Goal: Navigation & Orientation: Understand site structure

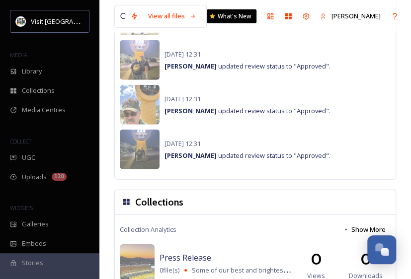
scroll to position [976, 0]
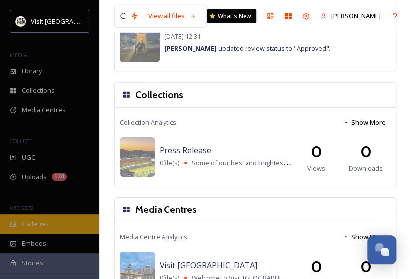
click at [32, 230] on div "Galleries" at bounding box center [49, 224] width 99 height 19
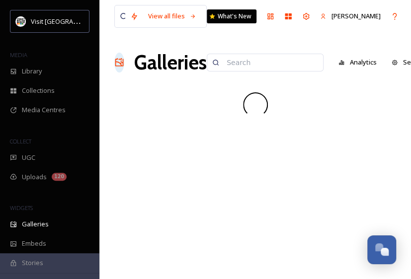
click at [46, 257] on div "Stories" at bounding box center [49, 263] width 99 height 19
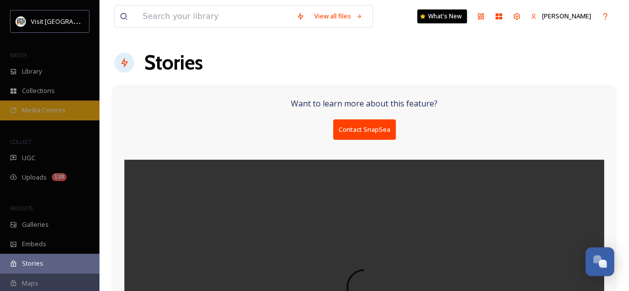
scroll to position [144, 0]
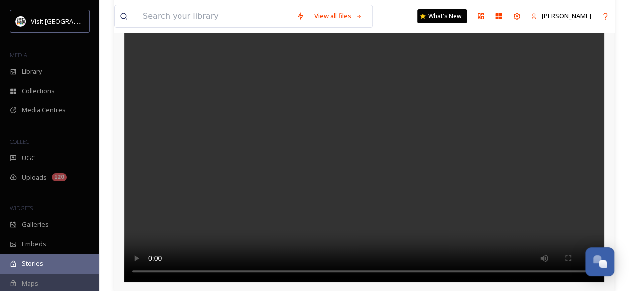
click at [65, 282] on div "Maps" at bounding box center [49, 283] width 99 height 19
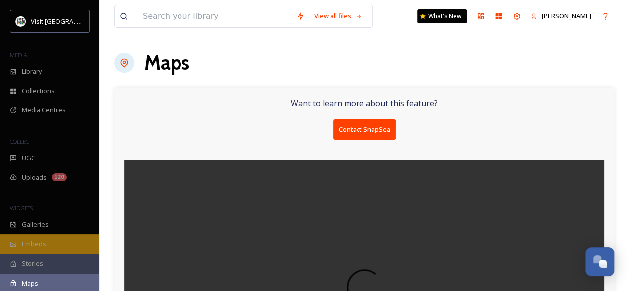
scroll to position [144, 0]
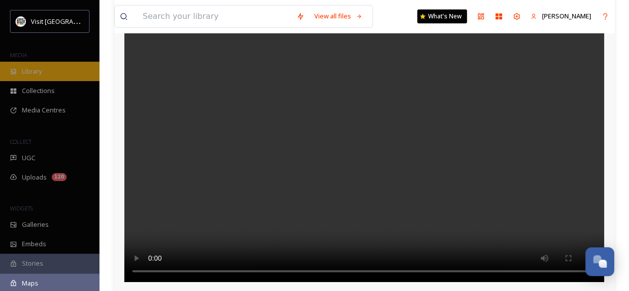
click at [47, 73] on div "Library" at bounding box center [49, 71] width 99 height 19
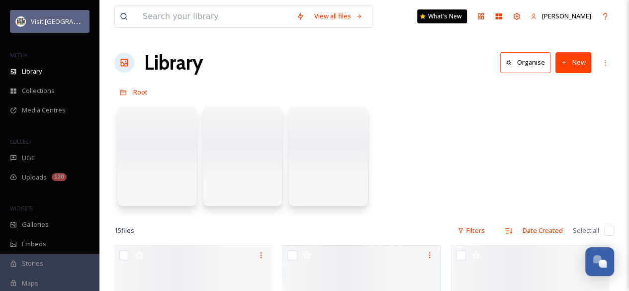
click at [54, 21] on span "Visit [GEOGRAPHIC_DATA]" at bounding box center [69, 20] width 77 height 9
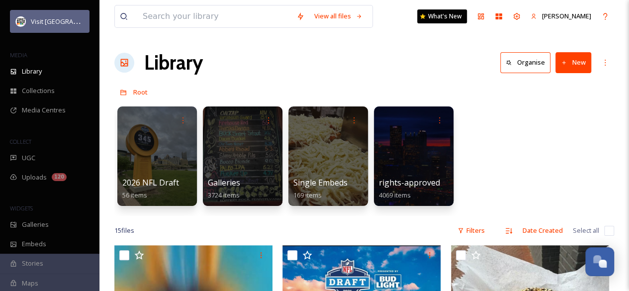
click at [54, 21] on span "Visit [GEOGRAPHIC_DATA]" at bounding box center [69, 20] width 77 height 9
click at [21, 23] on img at bounding box center [21, 21] width 10 height 10
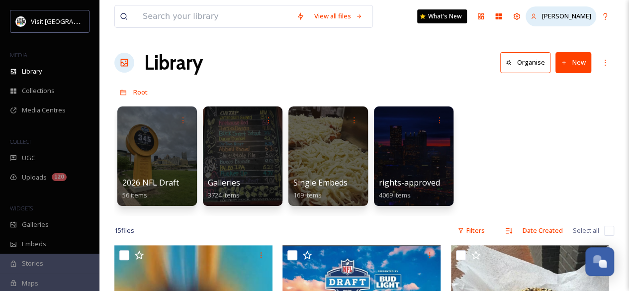
click at [542, 19] on span "[PERSON_NAME]" at bounding box center [566, 15] width 49 height 9
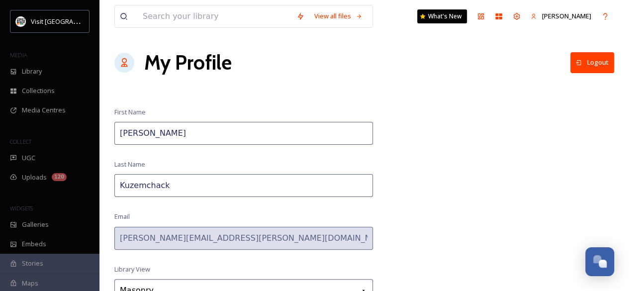
scroll to position [96, 0]
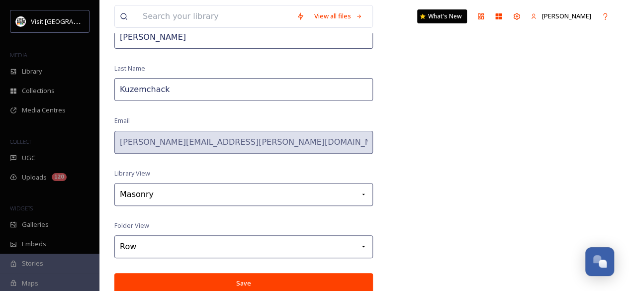
click at [45, 281] on div "Maps" at bounding box center [49, 283] width 99 height 19
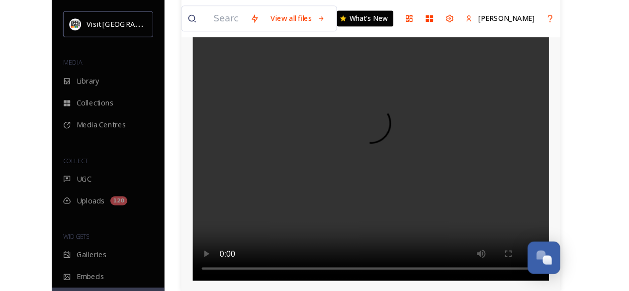
scroll to position [144, 0]
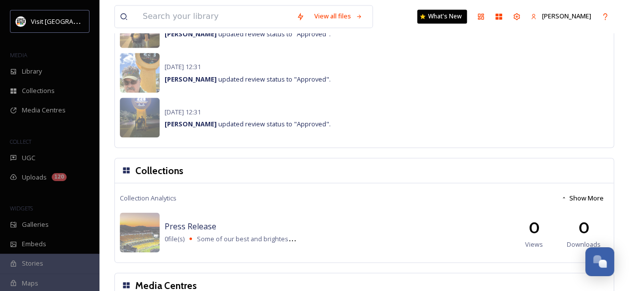
scroll to position [964, 0]
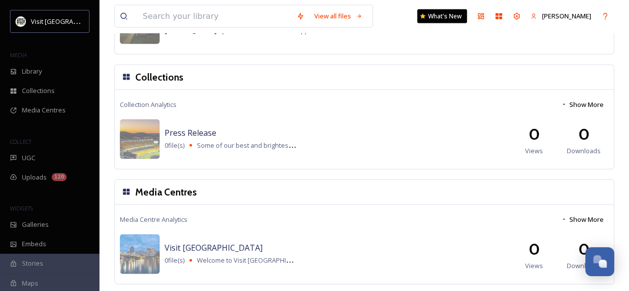
click at [81, 262] on div "Stories" at bounding box center [49, 263] width 99 height 19
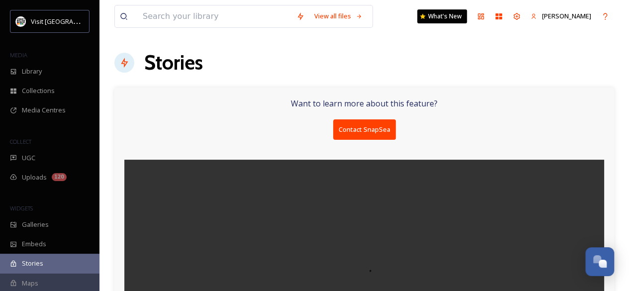
scroll to position [144, 0]
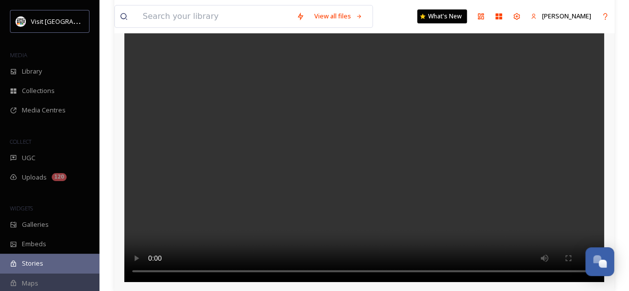
click at [48, 279] on div "Maps" at bounding box center [49, 283] width 99 height 19
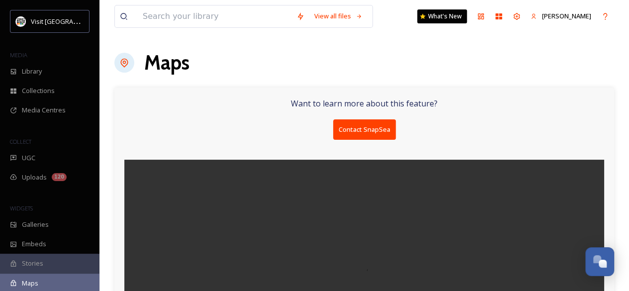
scroll to position [144, 0]
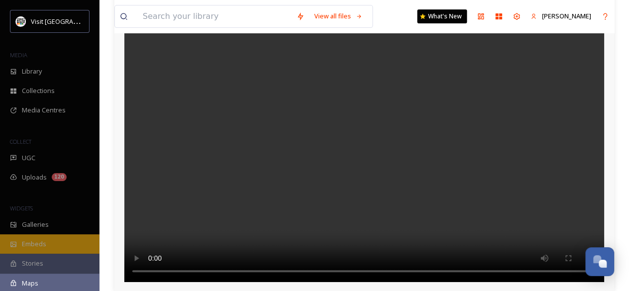
click at [35, 245] on span "Embeds" at bounding box center [34, 243] width 24 height 9
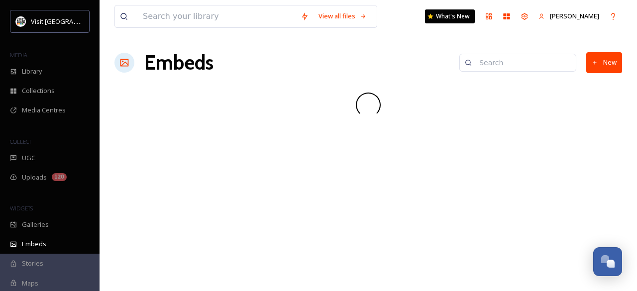
click at [35, 261] on span "Stories" at bounding box center [32, 263] width 21 height 9
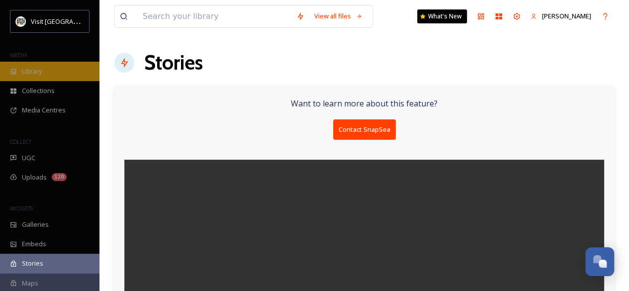
click at [52, 68] on div "Library" at bounding box center [49, 71] width 99 height 19
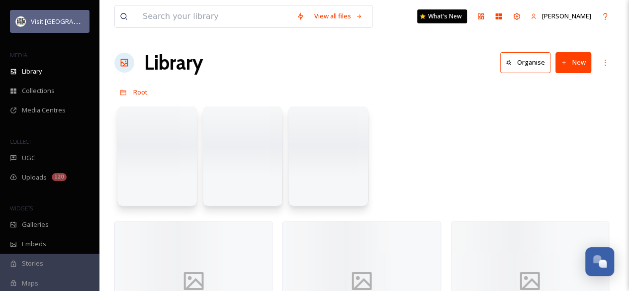
click at [59, 17] on span "Visit [GEOGRAPHIC_DATA]" at bounding box center [69, 20] width 77 height 9
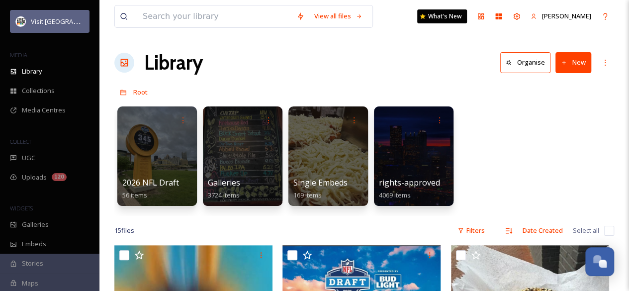
click at [64, 20] on span "Visit [GEOGRAPHIC_DATA]" at bounding box center [69, 20] width 77 height 9
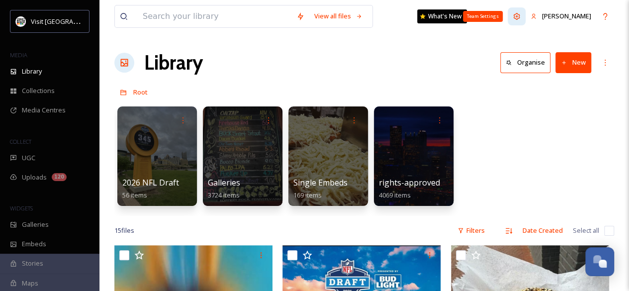
click at [513, 18] on icon at bounding box center [517, 16] width 8 height 8
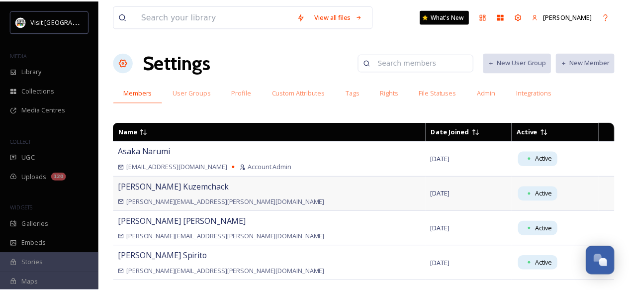
scroll to position [105, 0]
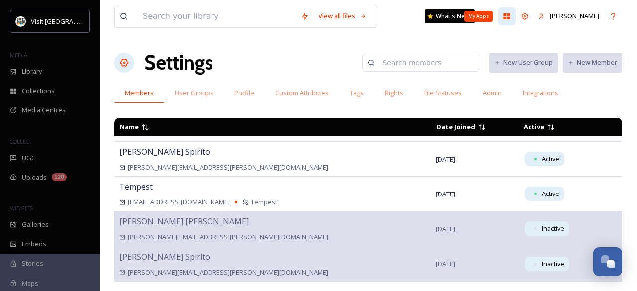
click at [497, 22] on div "My Apps" at bounding box center [506, 16] width 18 height 18
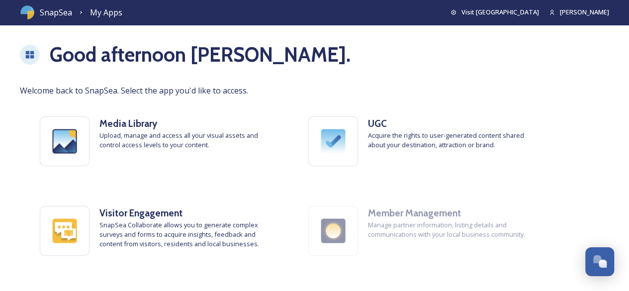
click at [43, 18] on span "SnapSea" at bounding box center [56, 12] width 32 height 12
click at [33, 56] on icon at bounding box center [30, 54] width 8 height 7
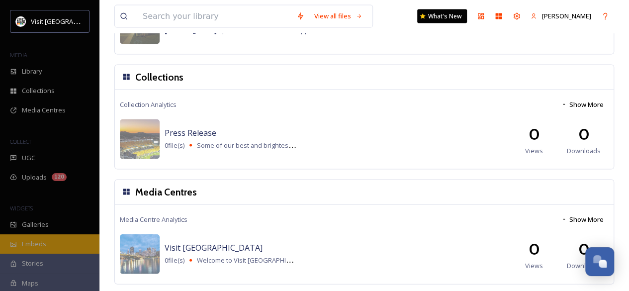
scroll to position [964, 0]
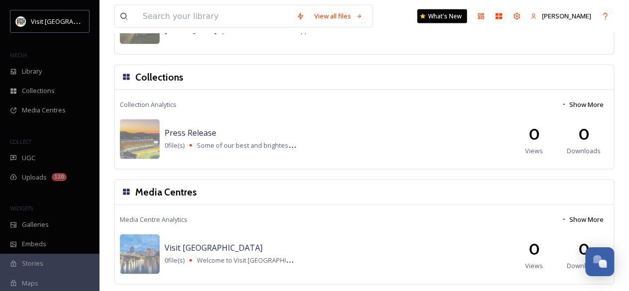
click at [28, 208] on span "WIDGETS" at bounding box center [21, 207] width 23 height 7
